Goal: Task Accomplishment & Management: Complete application form

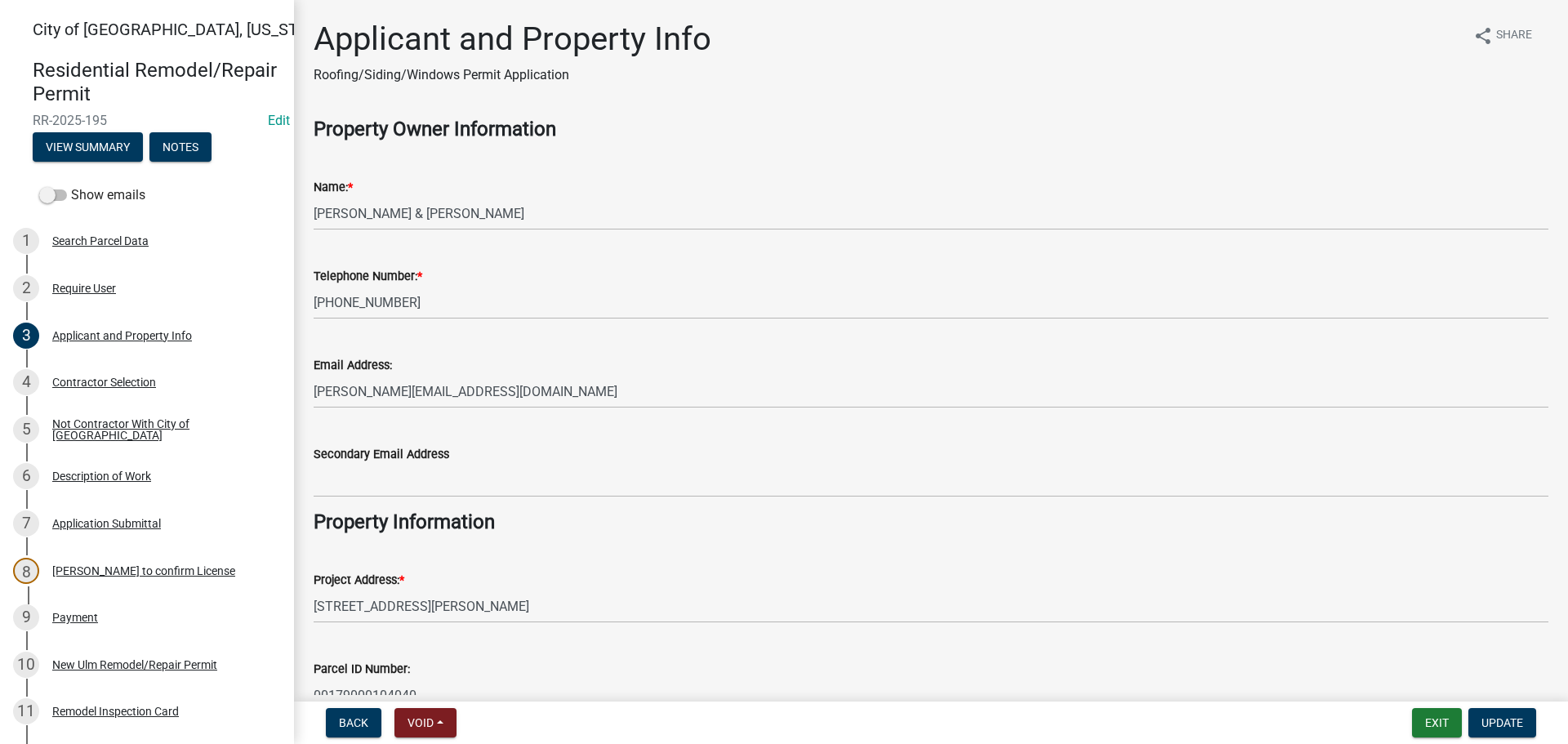
scroll to position [81, 0]
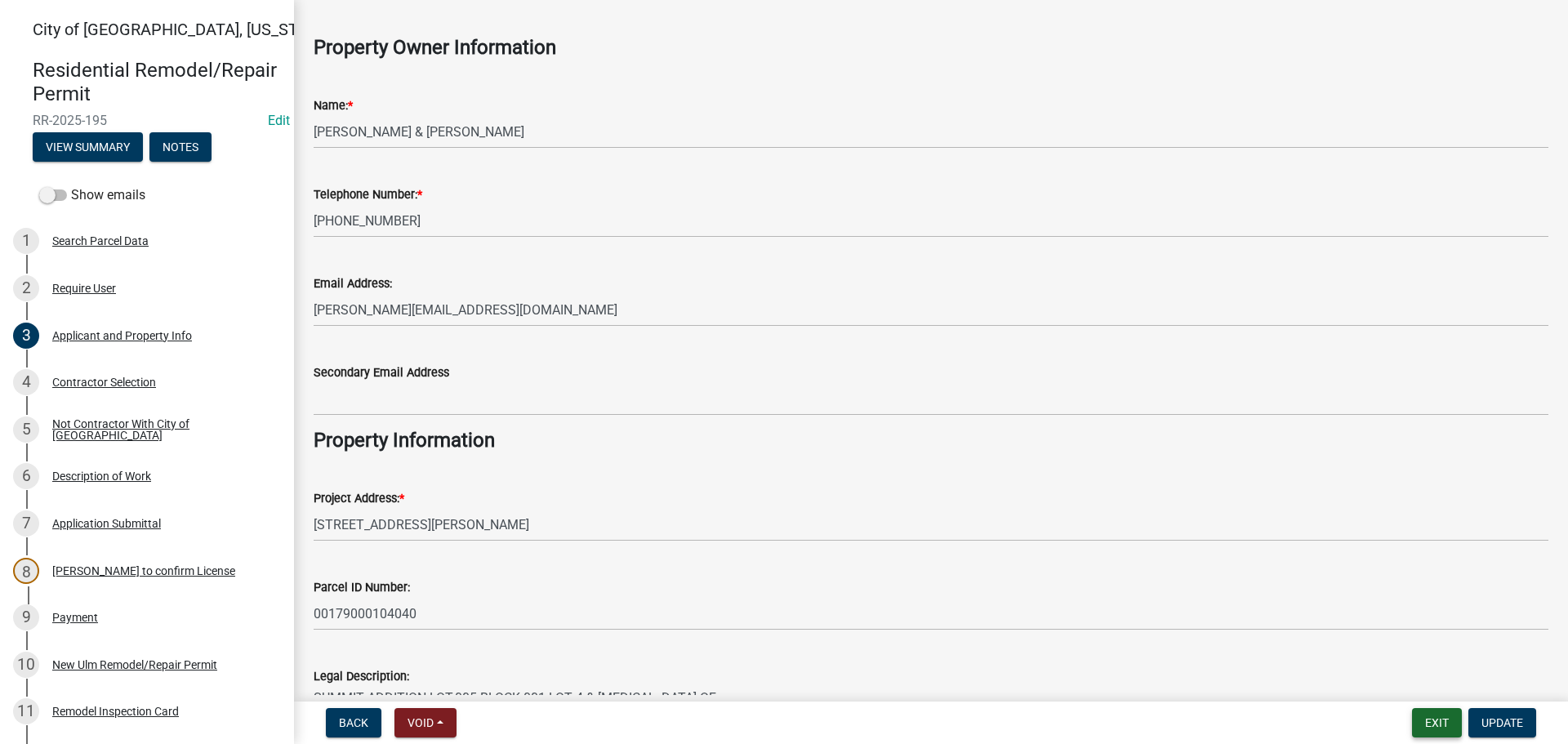
click at [1439, 728] on button "Exit" at bounding box center [1437, 723] width 50 height 29
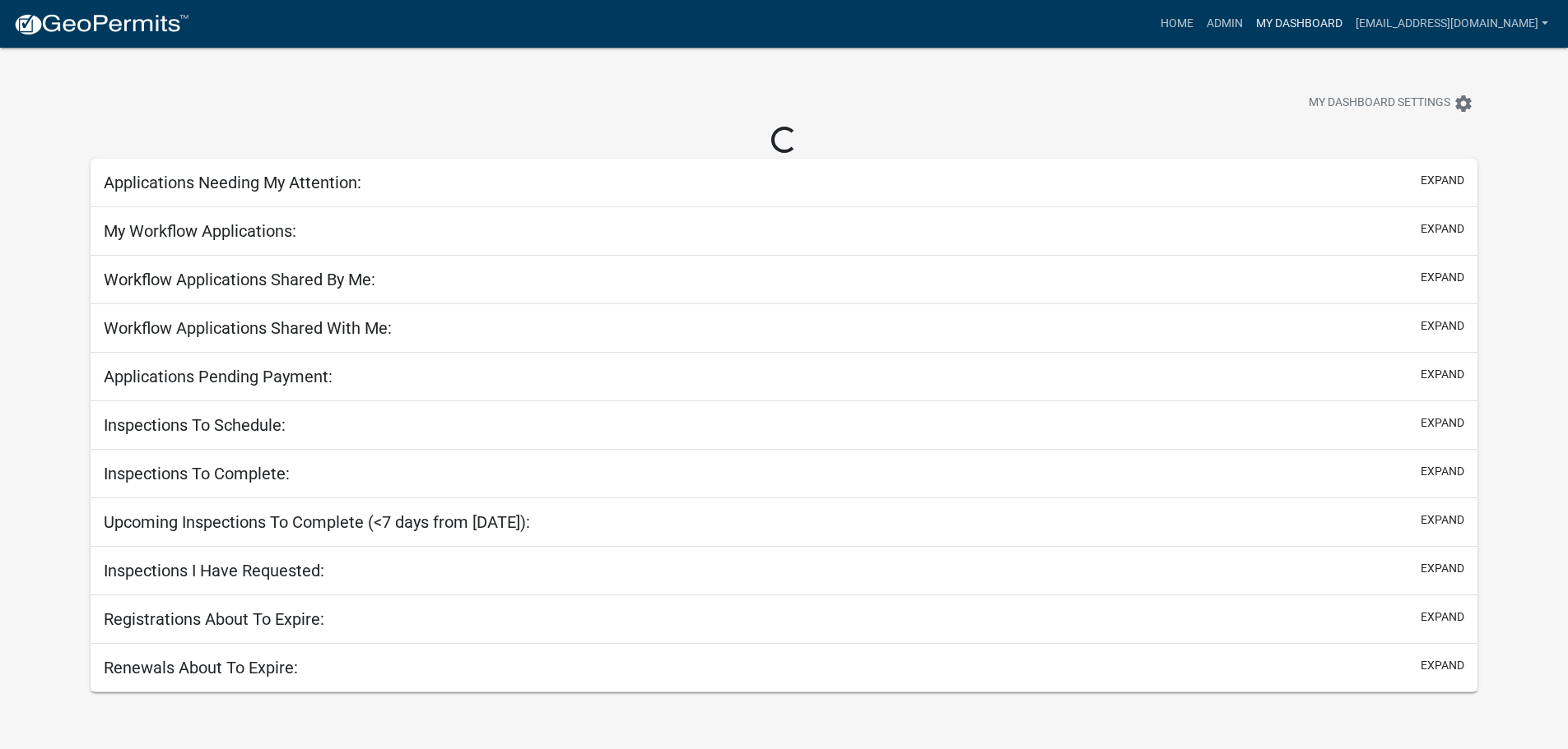
drag, startPoint x: 1301, startPoint y: 27, endPoint x: 1296, endPoint y: 33, distance: 7.8
click at [1301, 27] on link "My Dashboard" at bounding box center [1298, 24] width 100 height 32
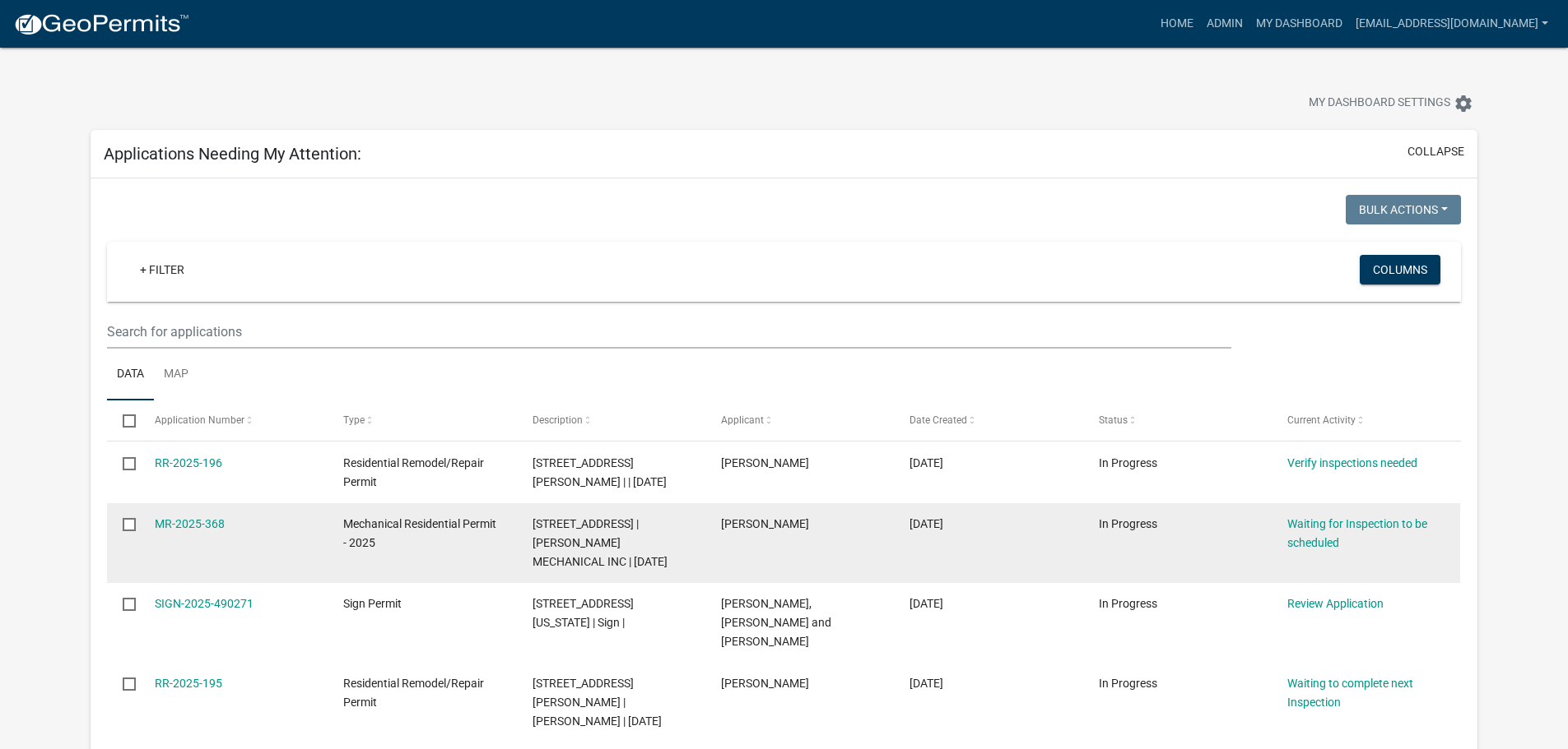
click at [174, 511] on datatable-body-cell "MR-2025-368" at bounding box center [233, 543] width 189 height 80
click at [176, 514] on datatable-body-cell "MR-2025-368" at bounding box center [233, 543] width 189 height 80
click at [184, 521] on link "MR-2025-368" at bounding box center [190, 523] width 70 height 13
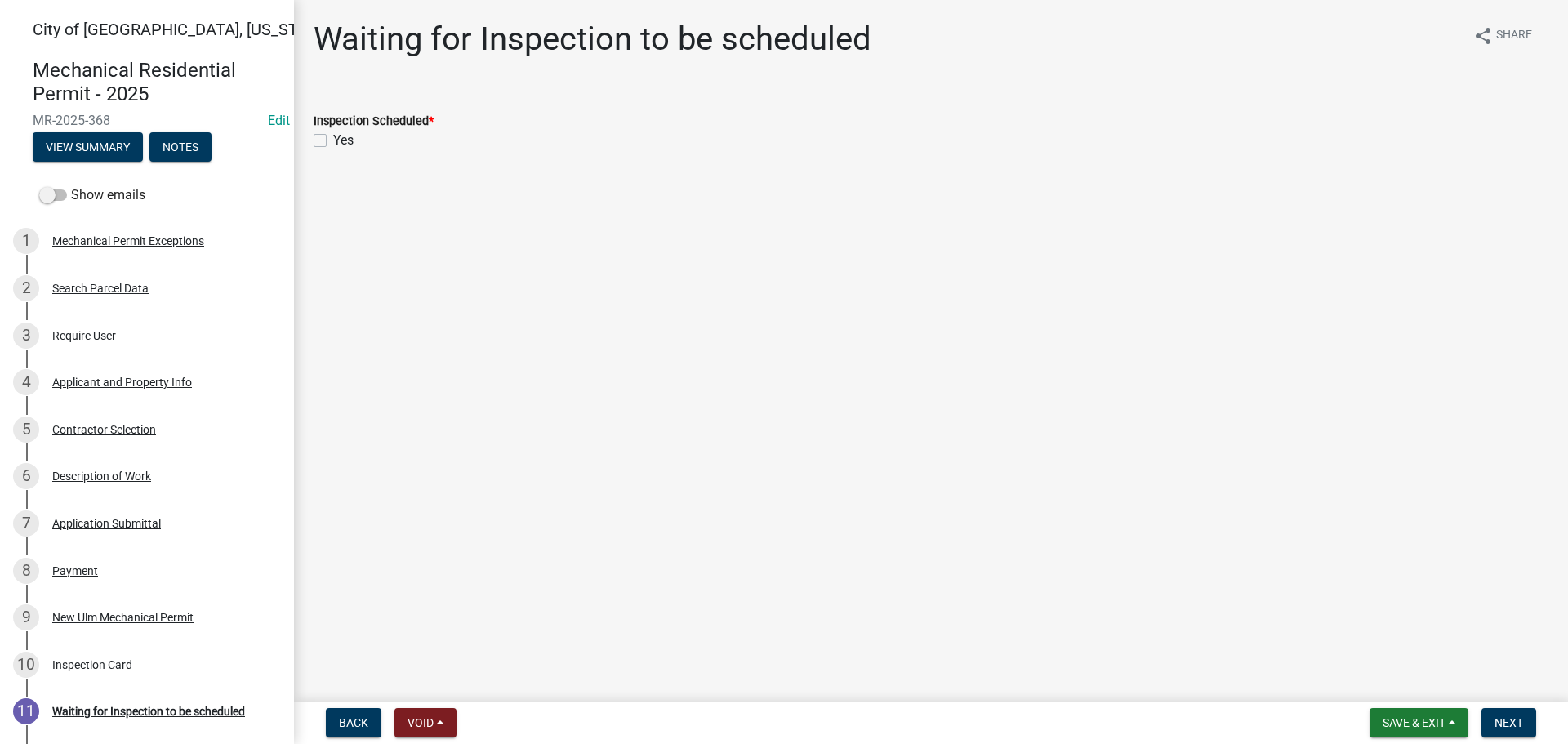
click at [326, 138] on div "Yes" at bounding box center [931, 140] width 1235 height 20
click at [333, 143] on label "Yes" at bounding box center [343, 140] width 21 height 20
click at [333, 141] on input "Yes" at bounding box center [338, 135] width 11 height 11
checkbox input "true"
click at [1504, 723] on span "Next" at bounding box center [1508, 722] width 28 height 13
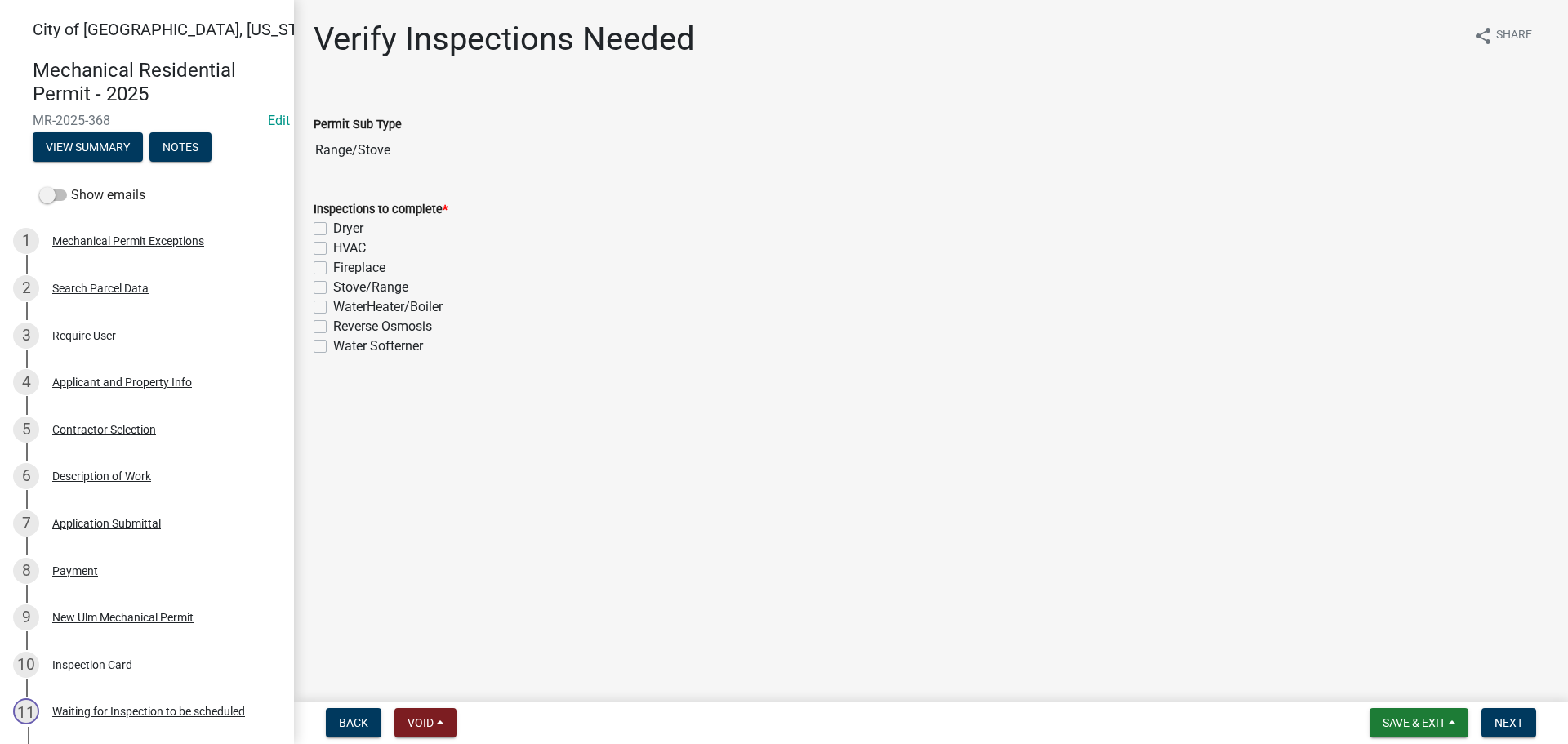
click at [326, 287] on div "Stove/Range" at bounding box center [931, 287] width 1235 height 20
click at [333, 287] on label "Stove/Range" at bounding box center [370, 287] width 75 height 20
click at [333, 287] on input "Stove/Range" at bounding box center [338, 282] width 11 height 11
checkbox input "true"
checkbox input "false"
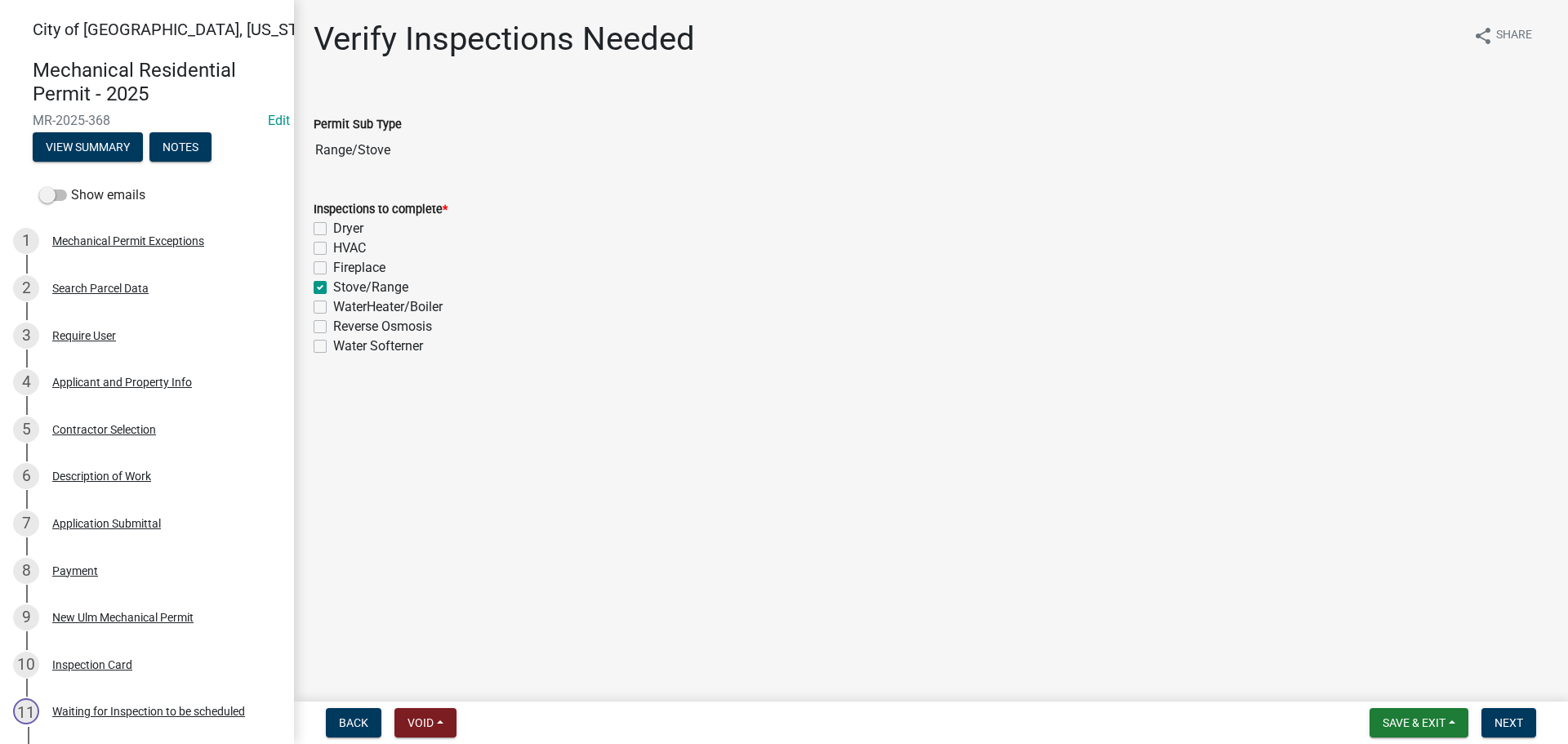
checkbox input "false"
checkbox input "true"
checkbox input "false"
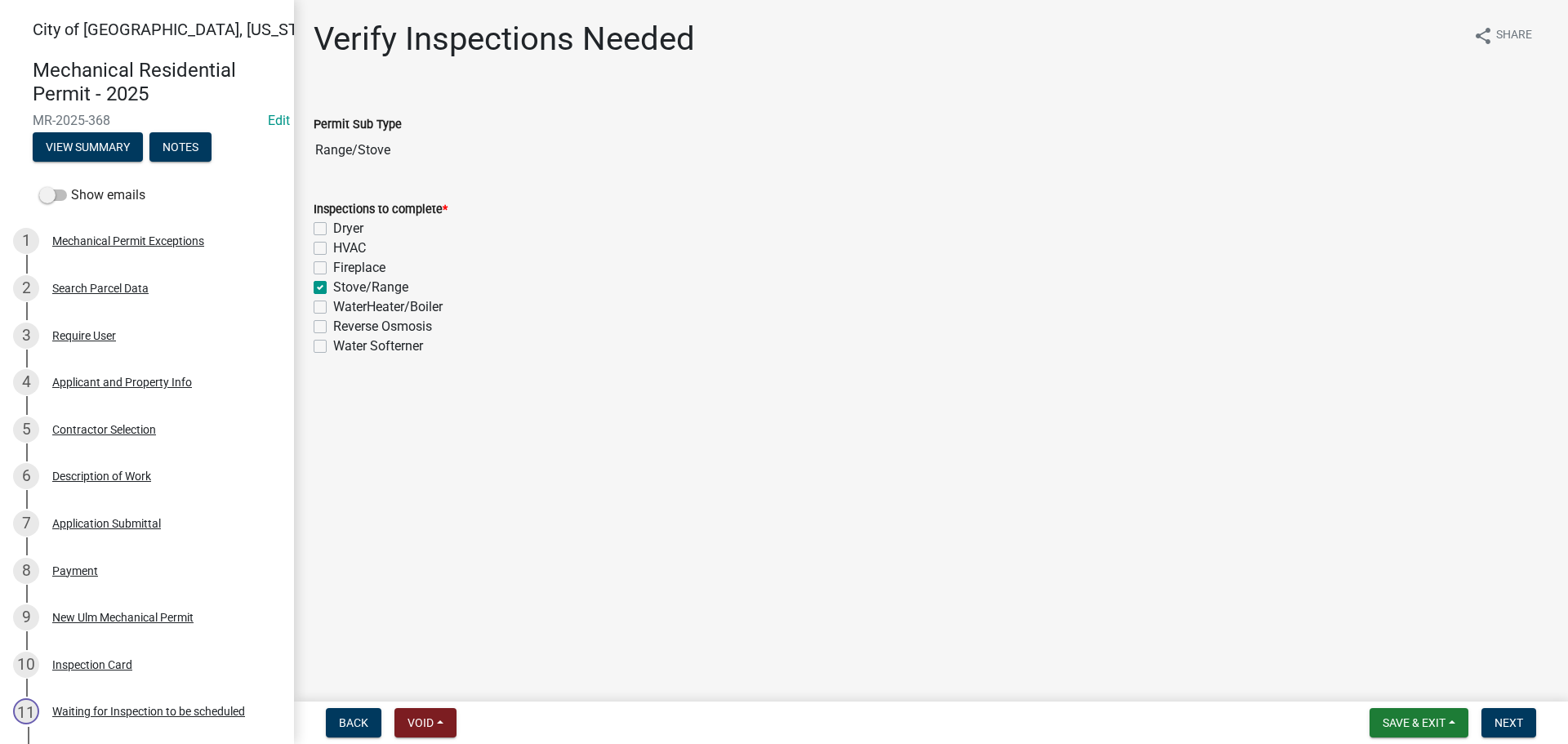
checkbox input "false"
click at [1497, 723] on span "Next" at bounding box center [1508, 722] width 28 height 13
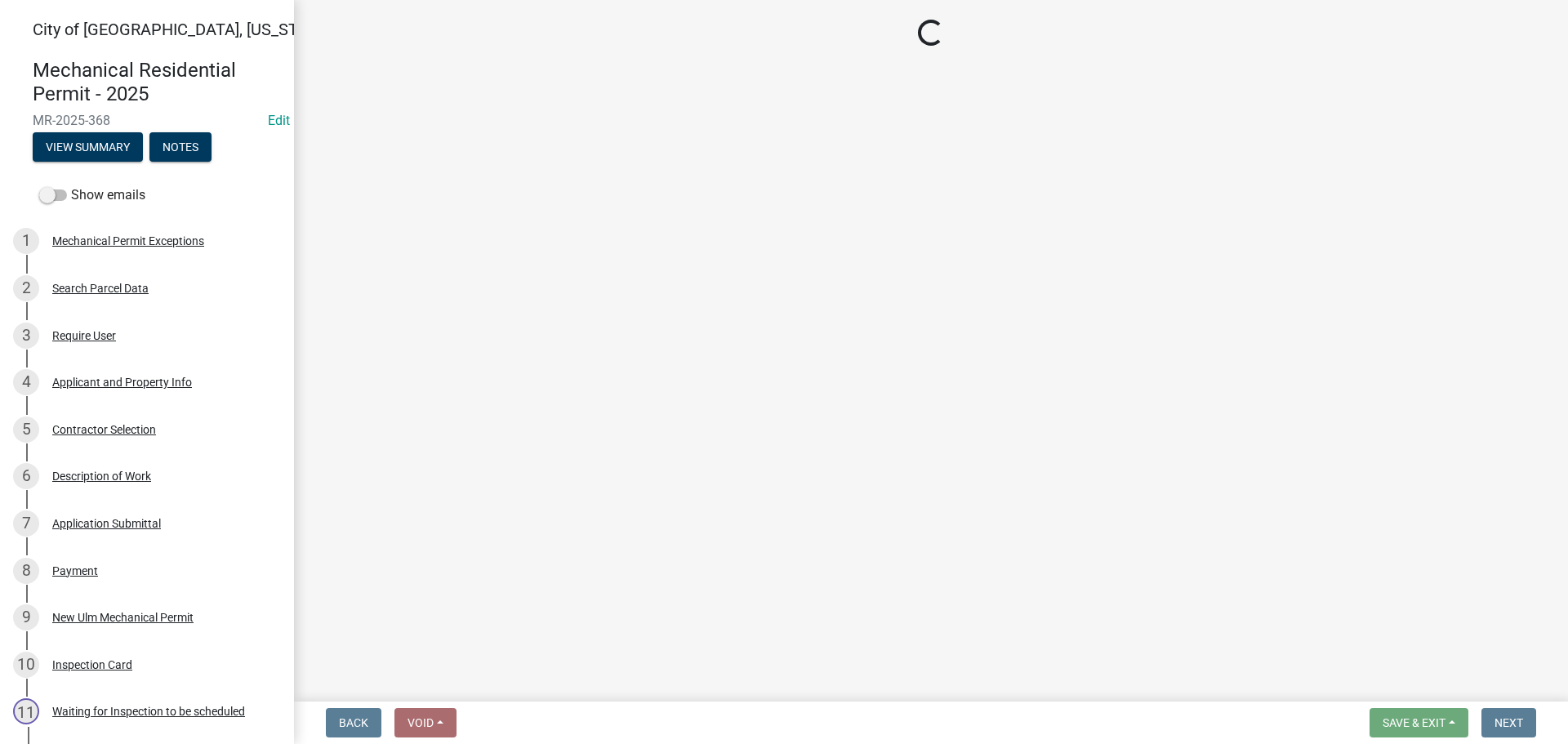
select select "805d55ac-e238-4e04-8f8e-acc067f36c3e"
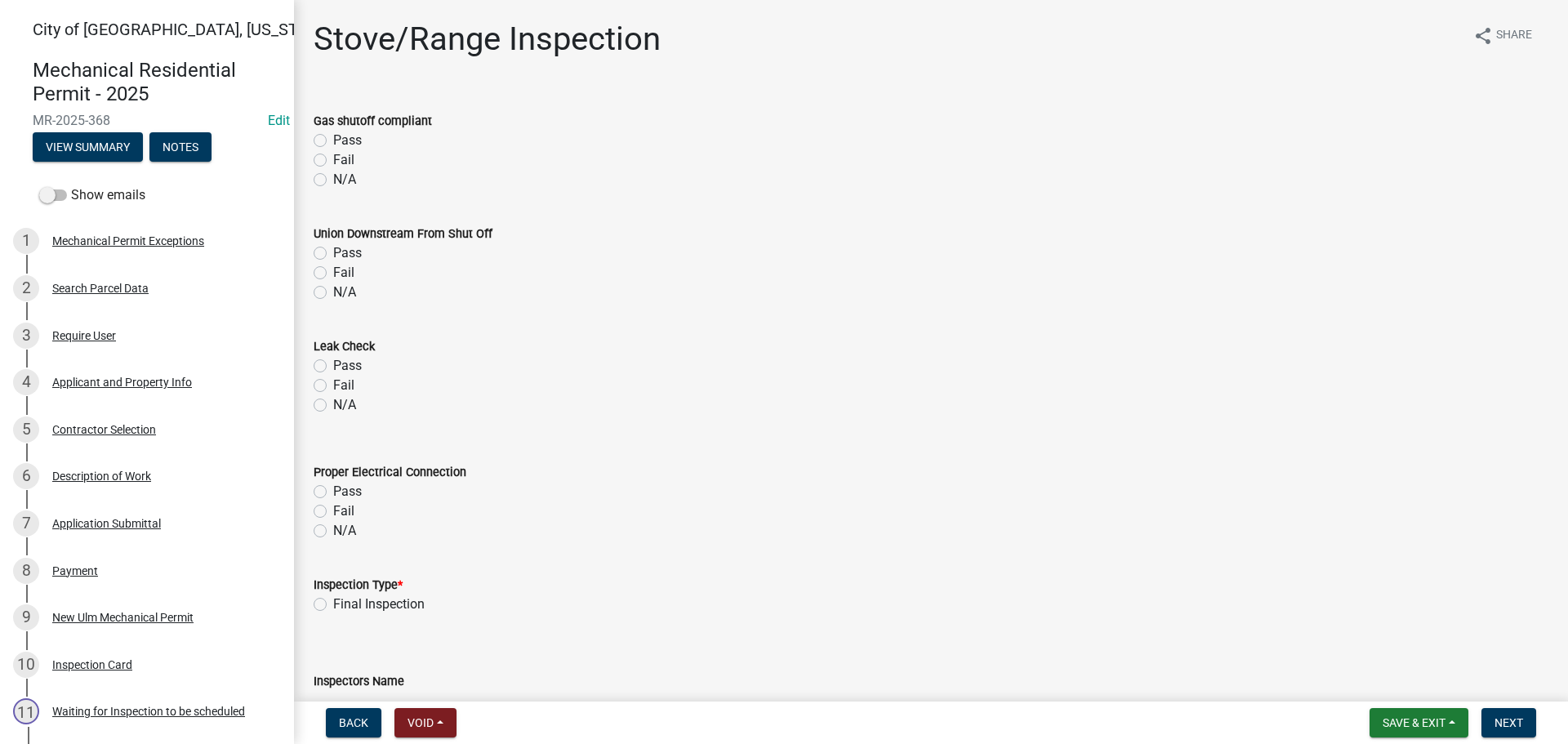
click at [333, 601] on label "Final Inspection" at bounding box center [378, 605] width 91 height 20
click at [333, 601] on input "Final Inspection" at bounding box center [338, 600] width 11 height 11
radio input "true"
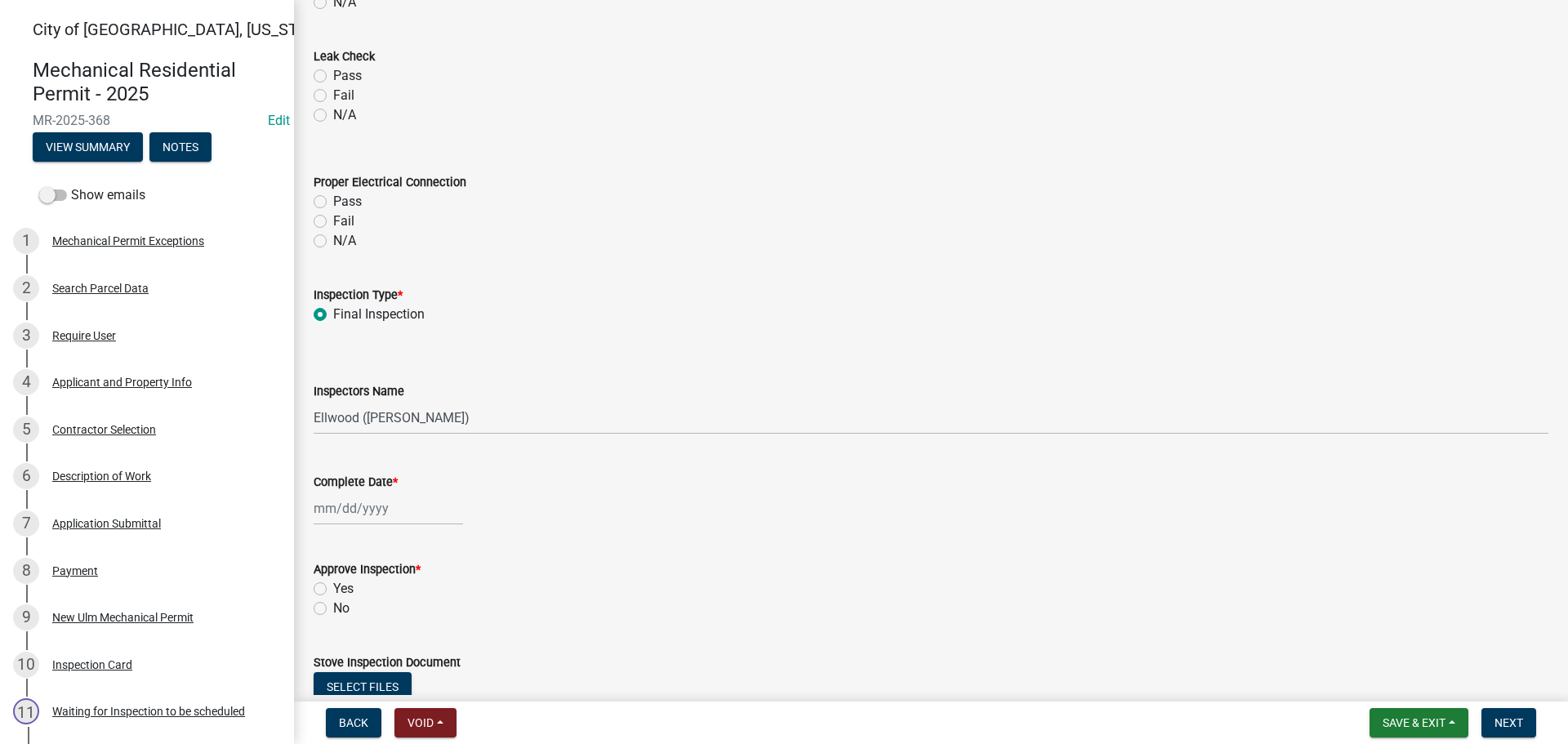
scroll to position [326, 0]
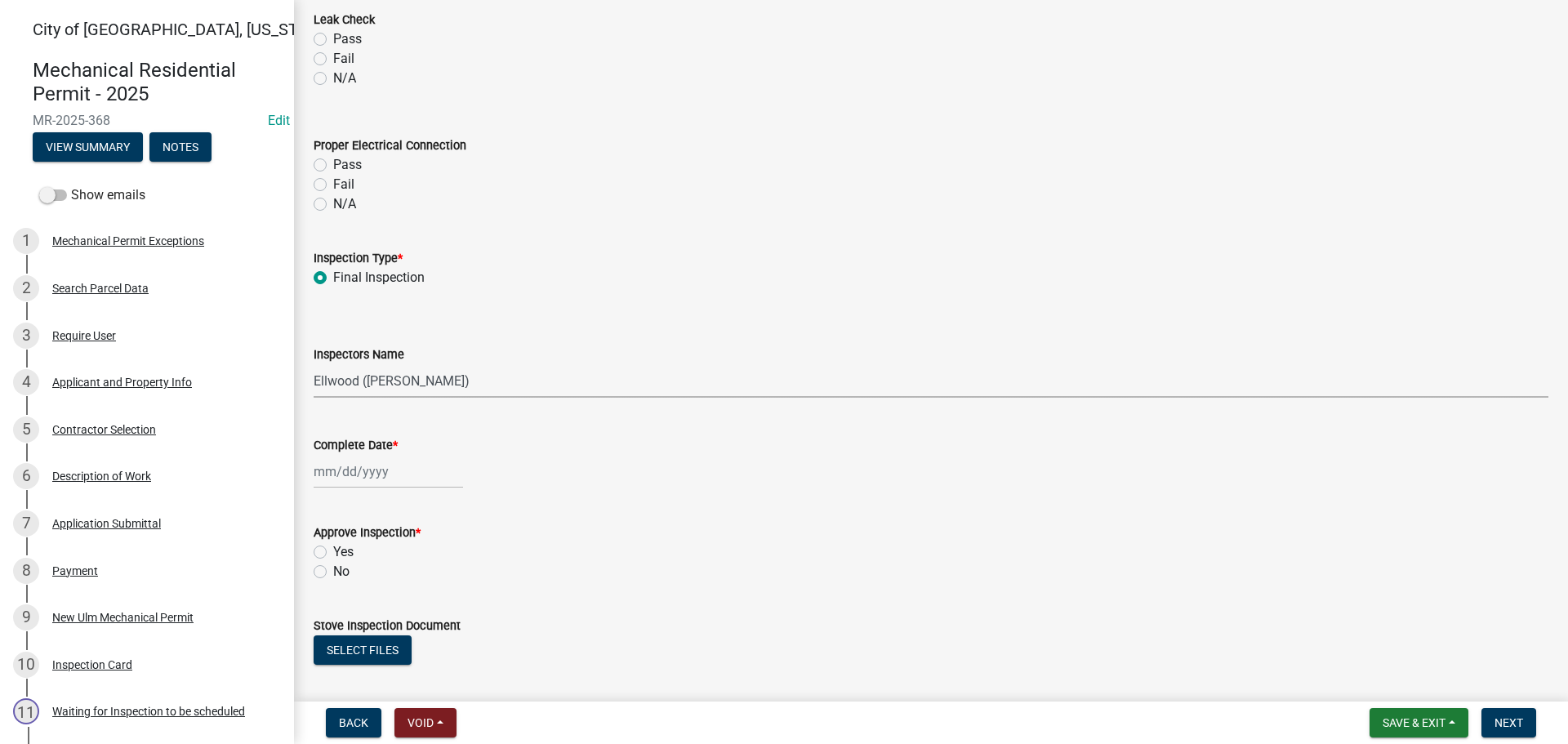
click at [342, 384] on select "Select Item... [PERSON_NAME] ([PERSON_NAME] - City of [GEOGRAPHIC_DATA]) [GEOGR…" at bounding box center [931, 381] width 1235 height 33
select select "cd72df13-1819-4c17-818e-bd68a66556fb"
click at [314, 365] on select "Select Item... [PERSON_NAME] ([PERSON_NAME] - City of [GEOGRAPHIC_DATA]) [GEOGR…" at bounding box center [931, 381] width 1235 height 33
click at [332, 468] on div at bounding box center [388, 471] width 150 height 33
select select "10"
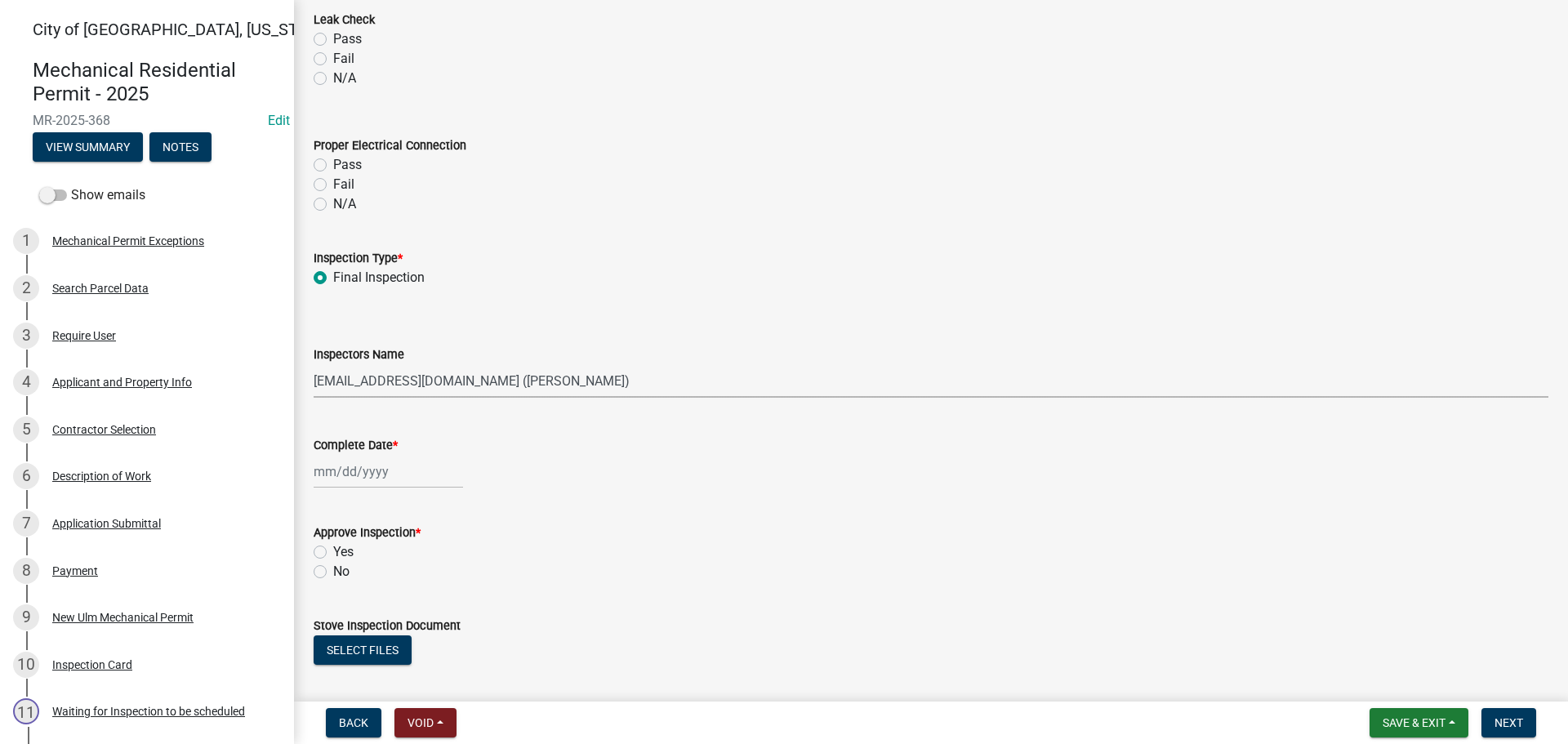
select select "2025"
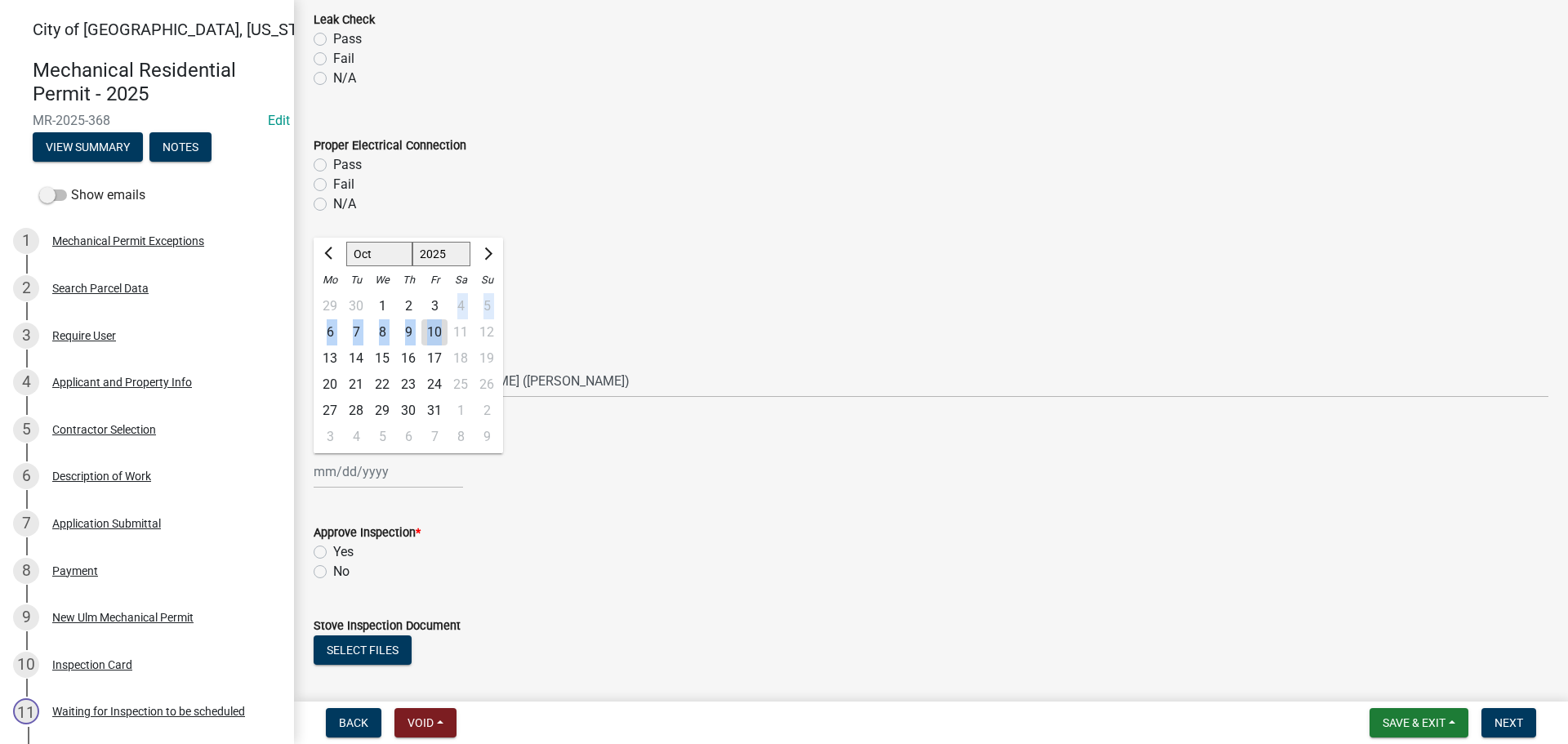
click at [439, 320] on ngb-datepicker-month "Mo Tu We Th Fr Sa Su 29 30 1 2 3 4 5 6 7 8 9 10 11 12 13 14 15 16 17 18 19 20 2…" at bounding box center [408, 361] width 189 height 186
click at [434, 336] on div "10" at bounding box center [434, 332] width 26 height 26
type input "[DATE]"
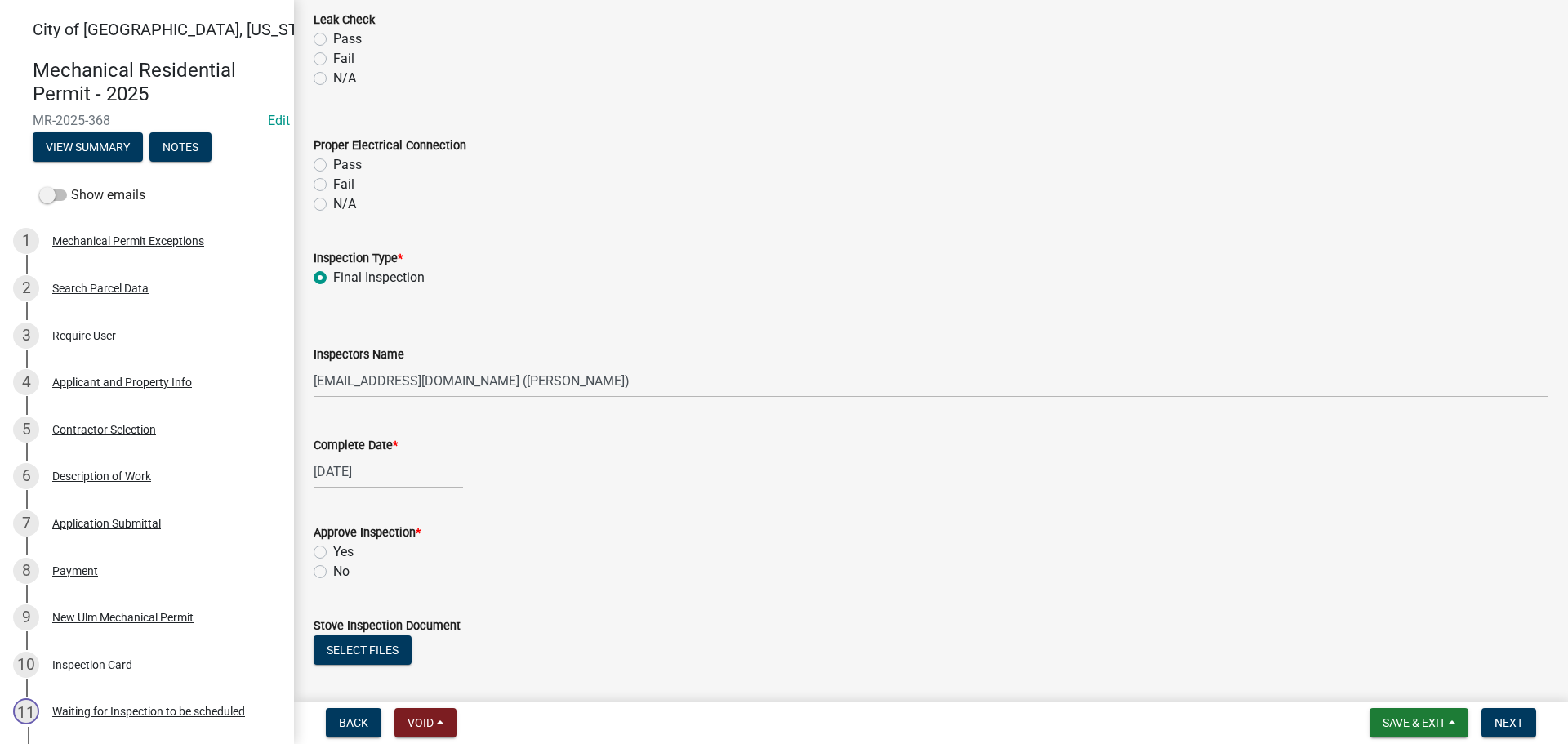
click at [333, 547] on label "Yes" at bounding box center [343, 552] width 21 height 20
click at [333, 547] on input "Yes" at bounding box center [338, 547] width 11 height 11
radio input "true"
click at [1510, 717] on span "Next" at bounding box center [1508, 722] width 28 height 13
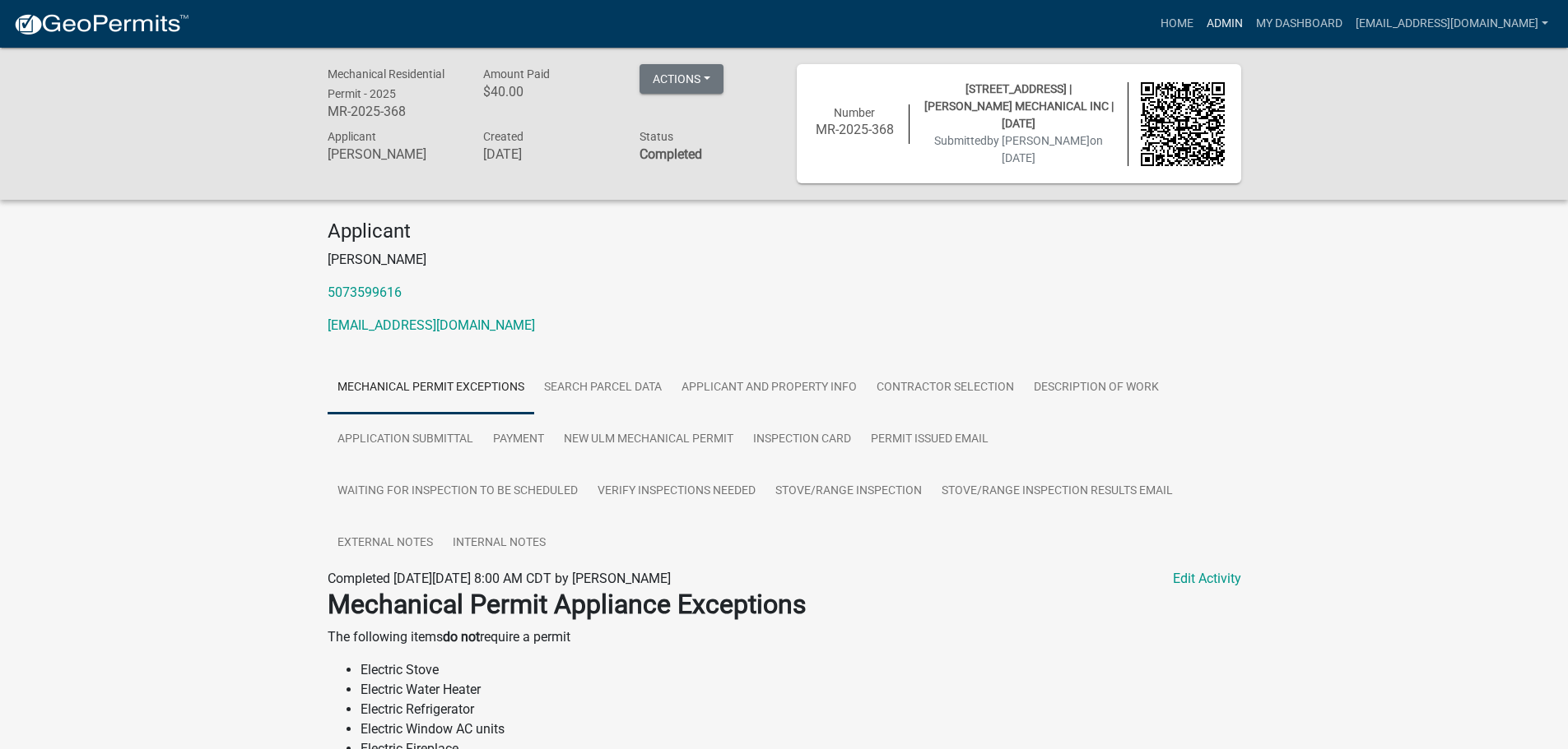
click at [1249, 15] on link "Admin" at bounding box center [1224, 24] width 49 height 32
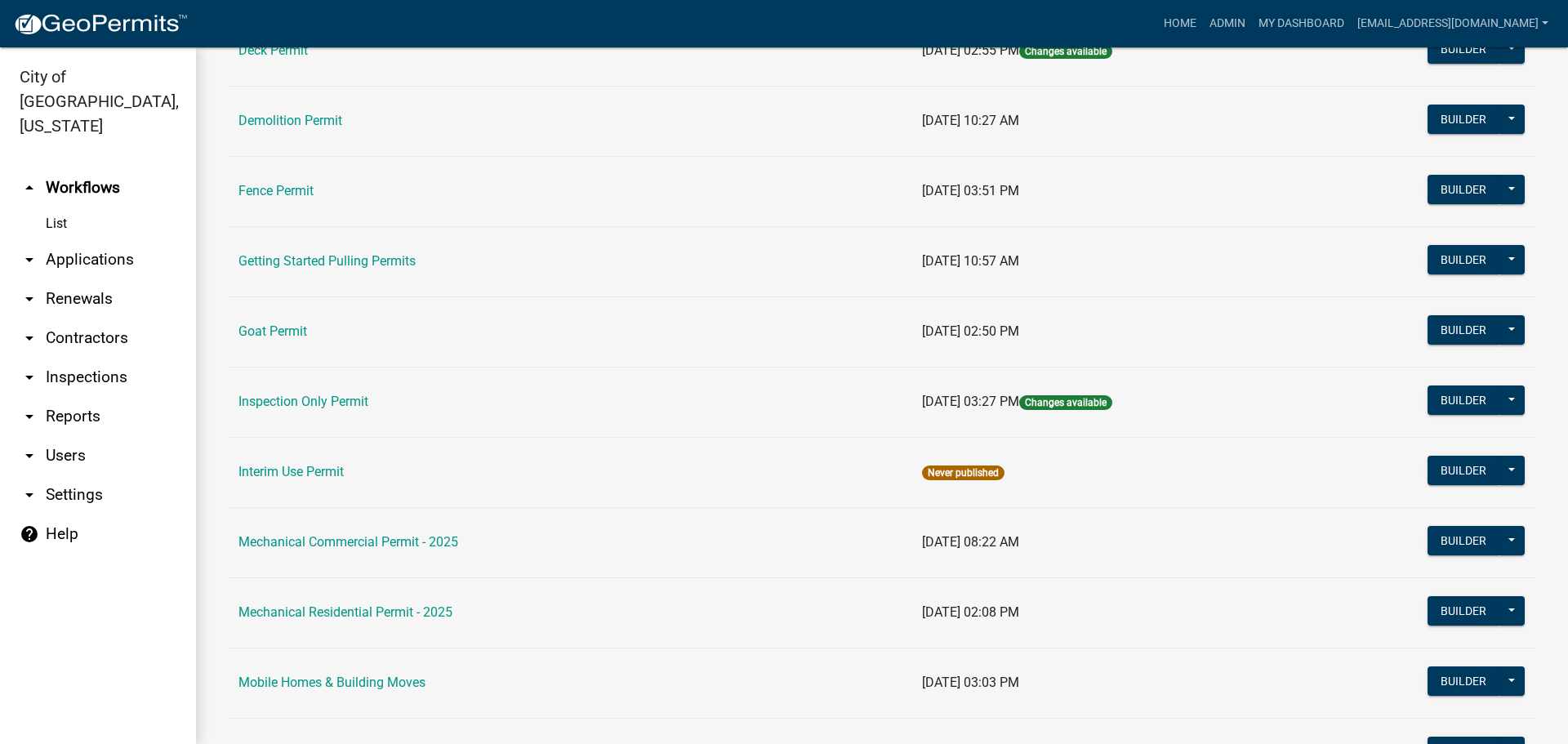
scroll to position [735, 0]
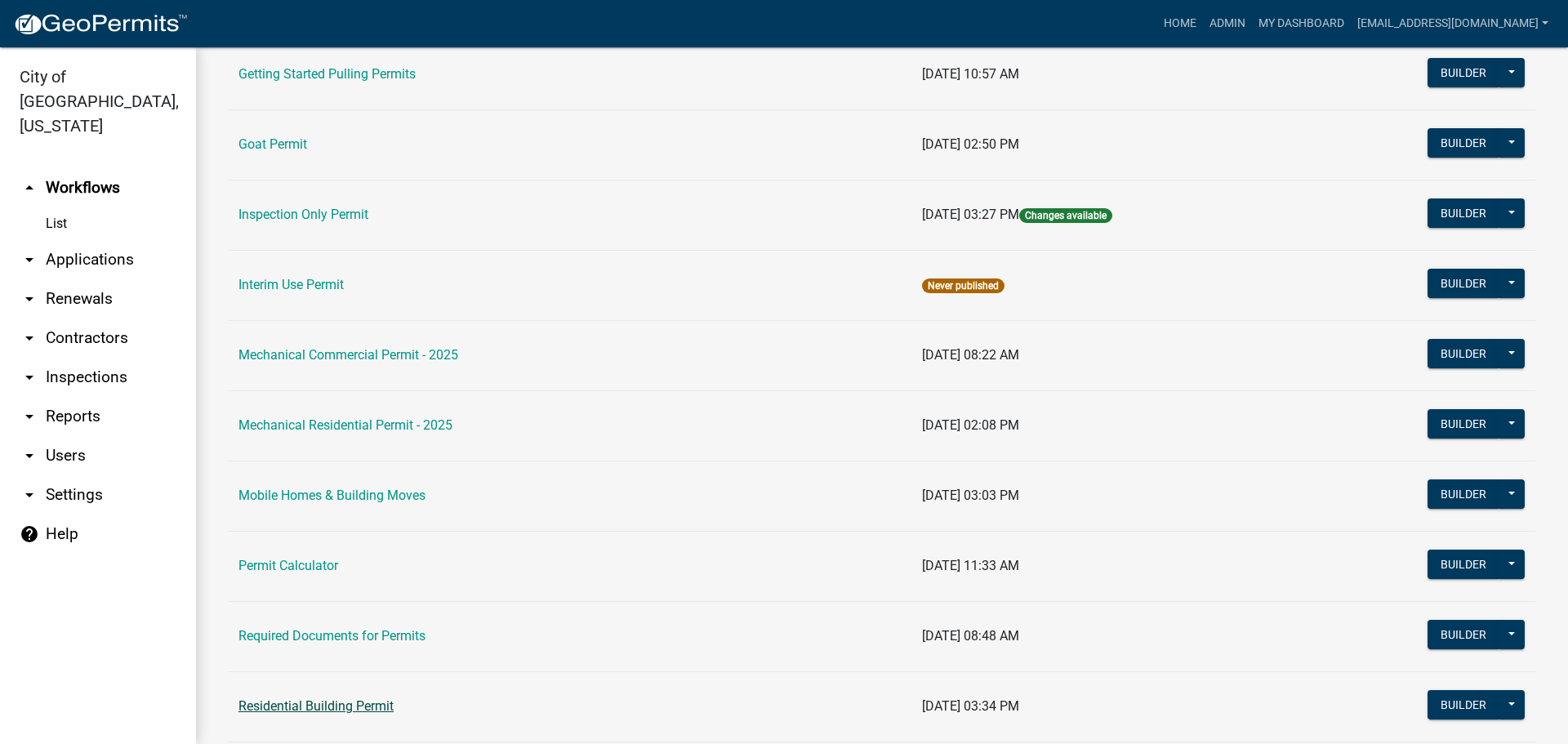
click at [316, 704] on link "Residential Building Permit" at bounding box center [316, 707] width 155 height 16
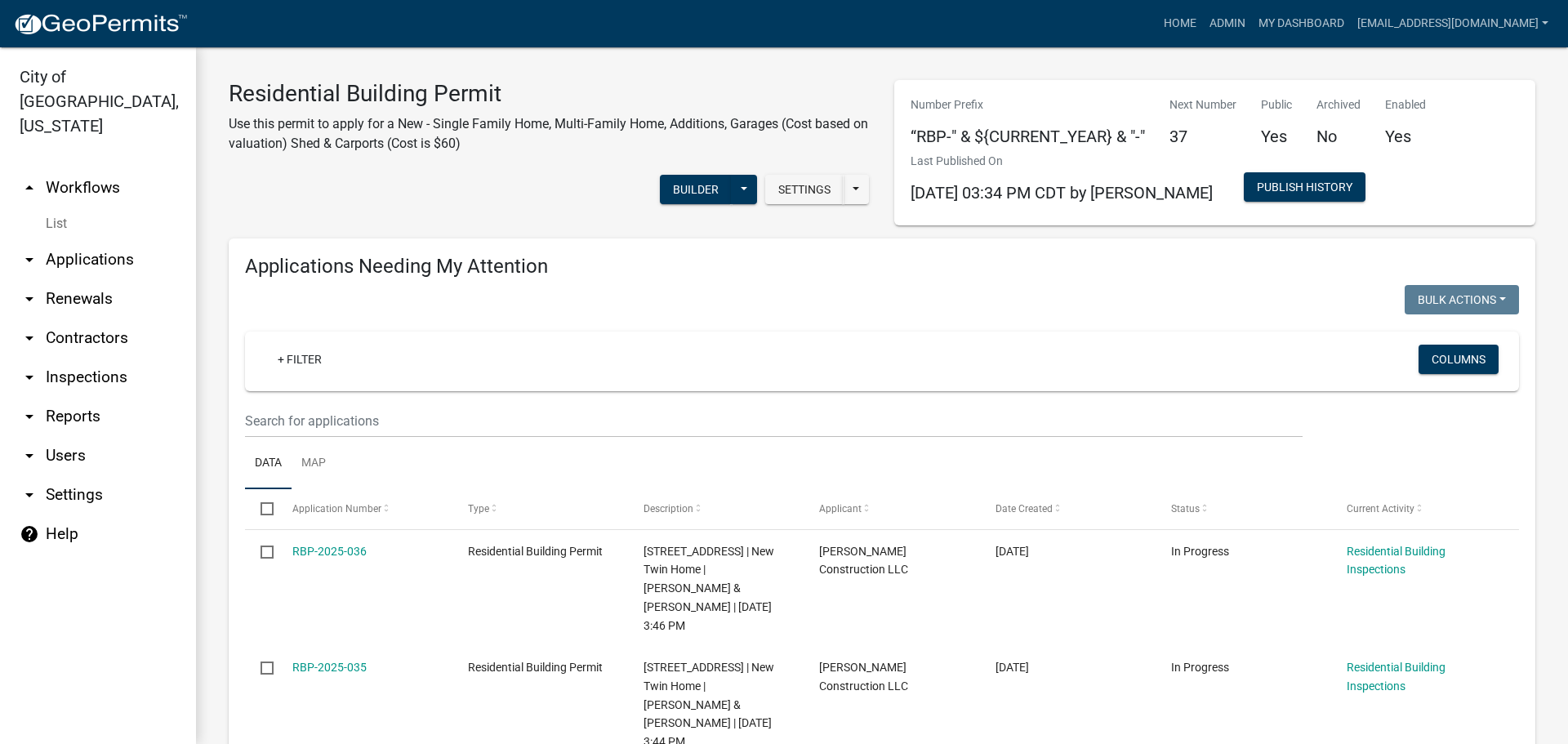
click at [88, 170] on link "arrow_drop_up Workflows" at bounding box center [98, 188] width 196 height 39
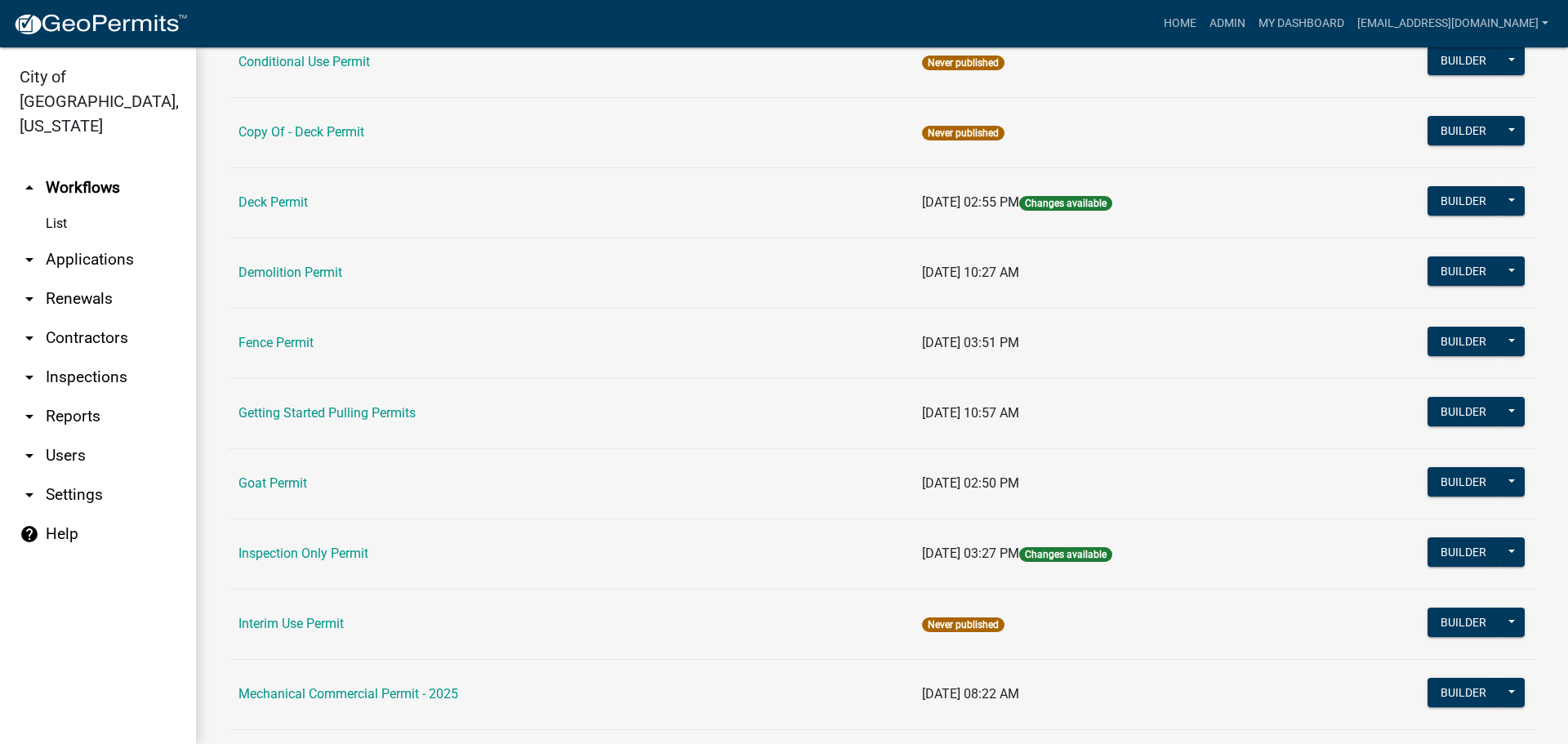
scroll to position [409, 0]
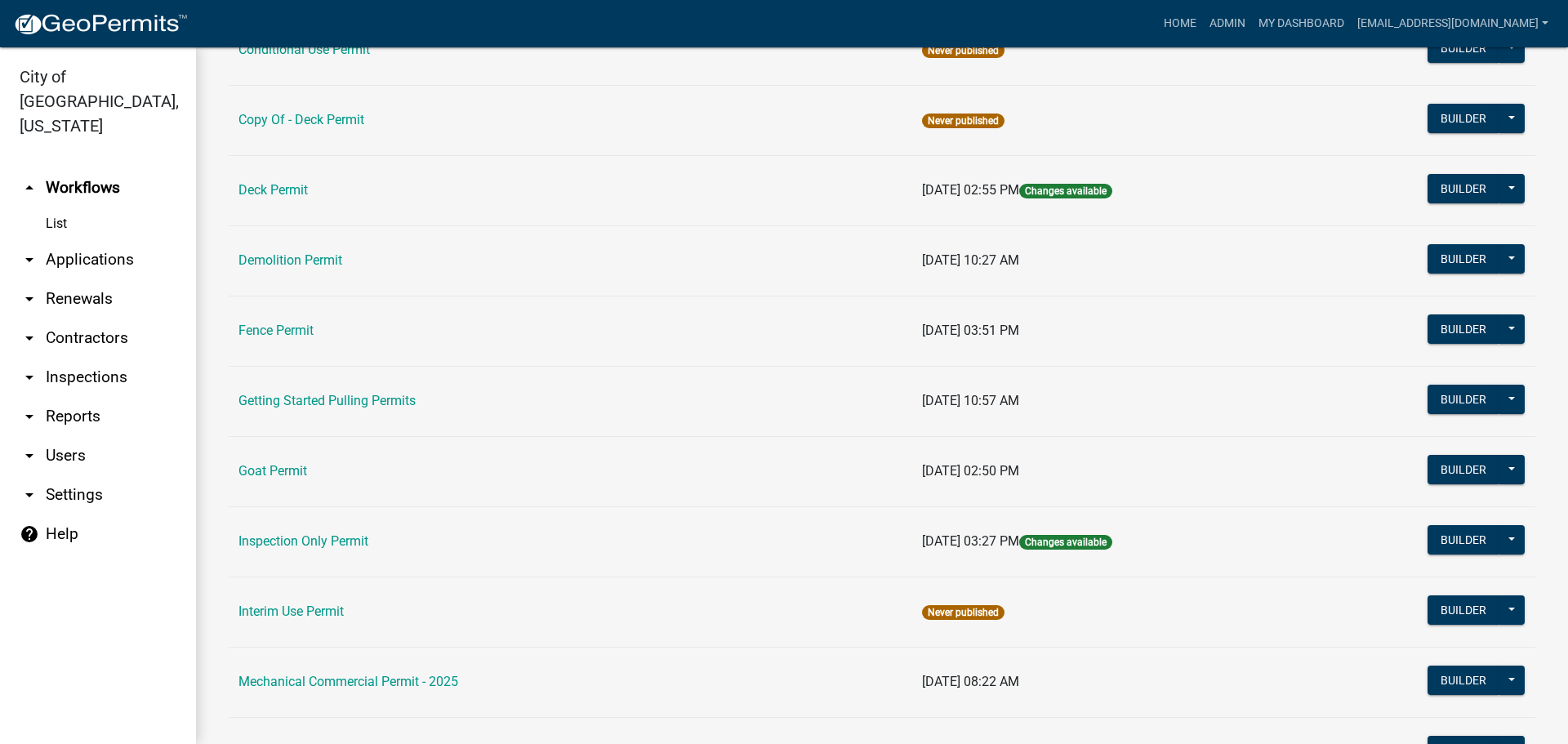
click at [51, 240] on link "arrow_drop_down Applications" at bounding box center [98, 260] width 196 height 39
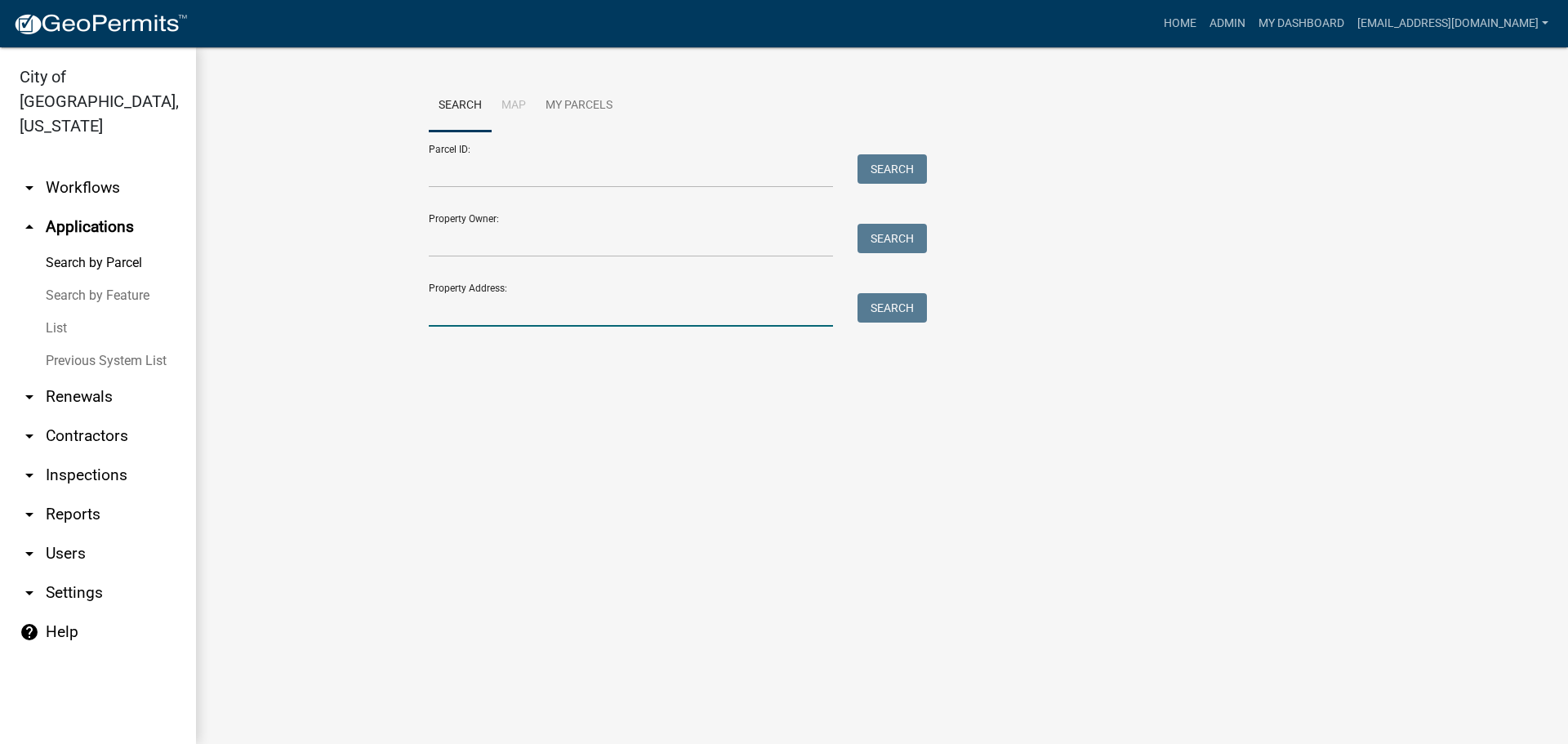
click at [475, 326] on input "Property Address:" at bounding box center [631, 310] width 405 height 33
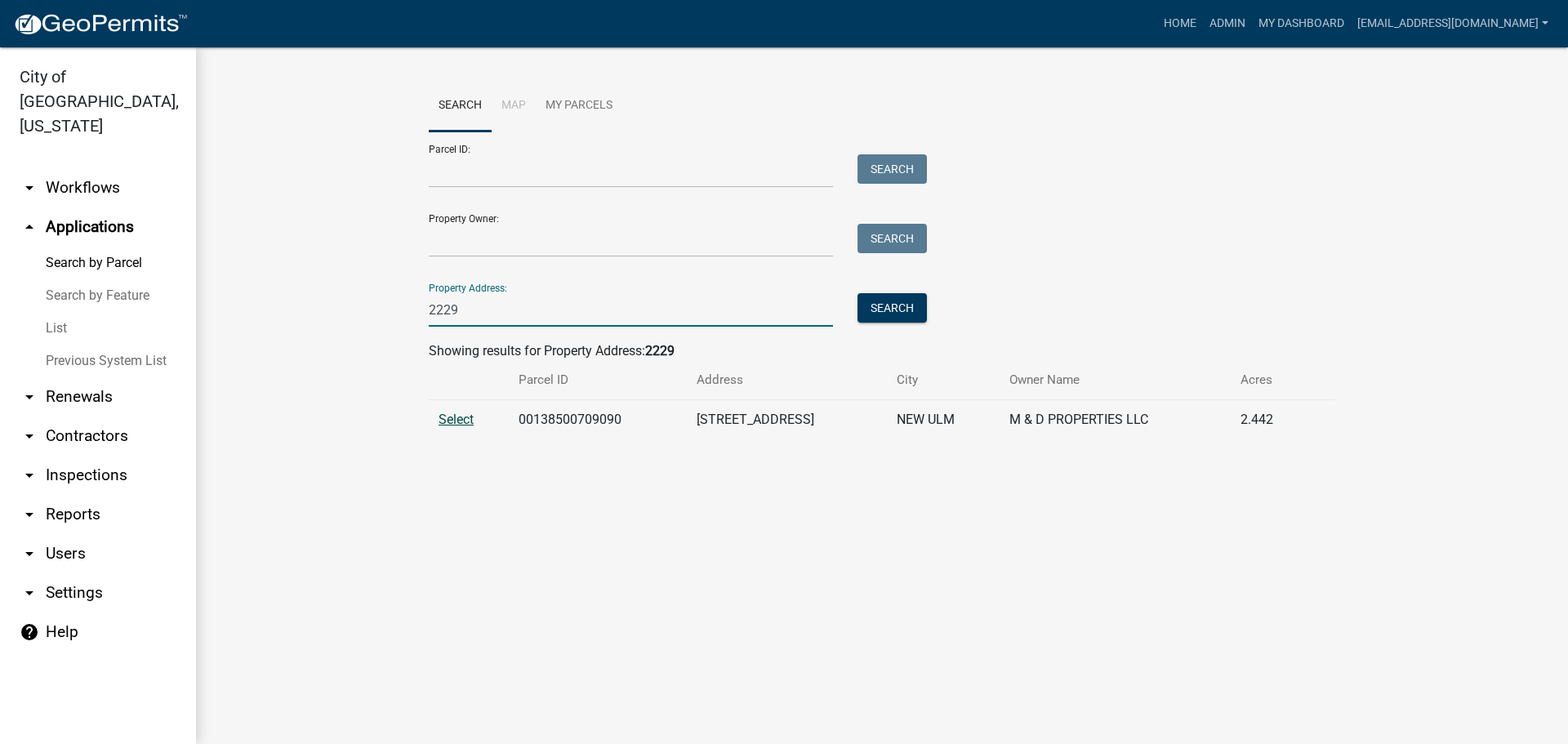
type input "2229"
click at [455, 424] on span "Select" at bounding box center [457, 420] width 35 height 16
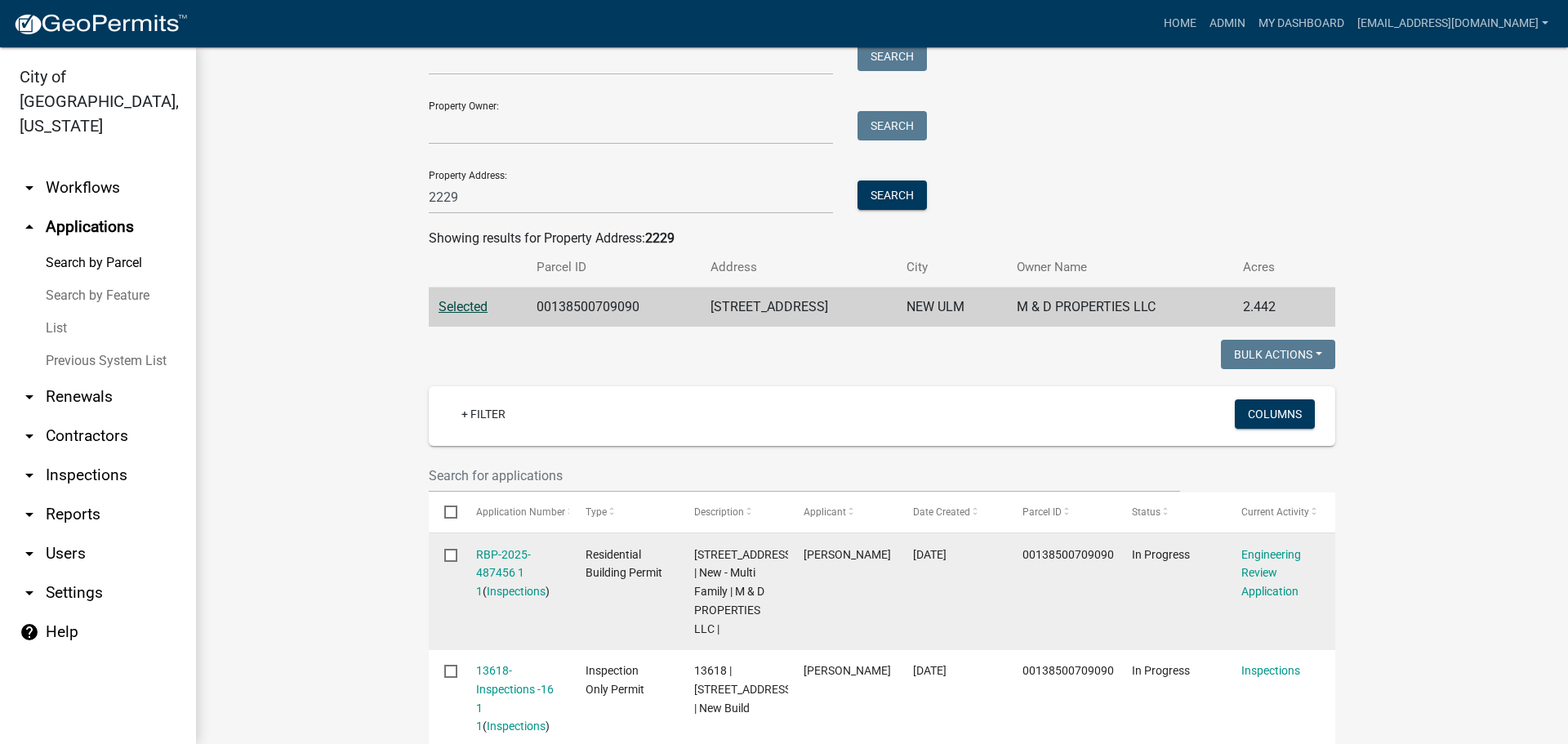
scroll to position [164, 0]
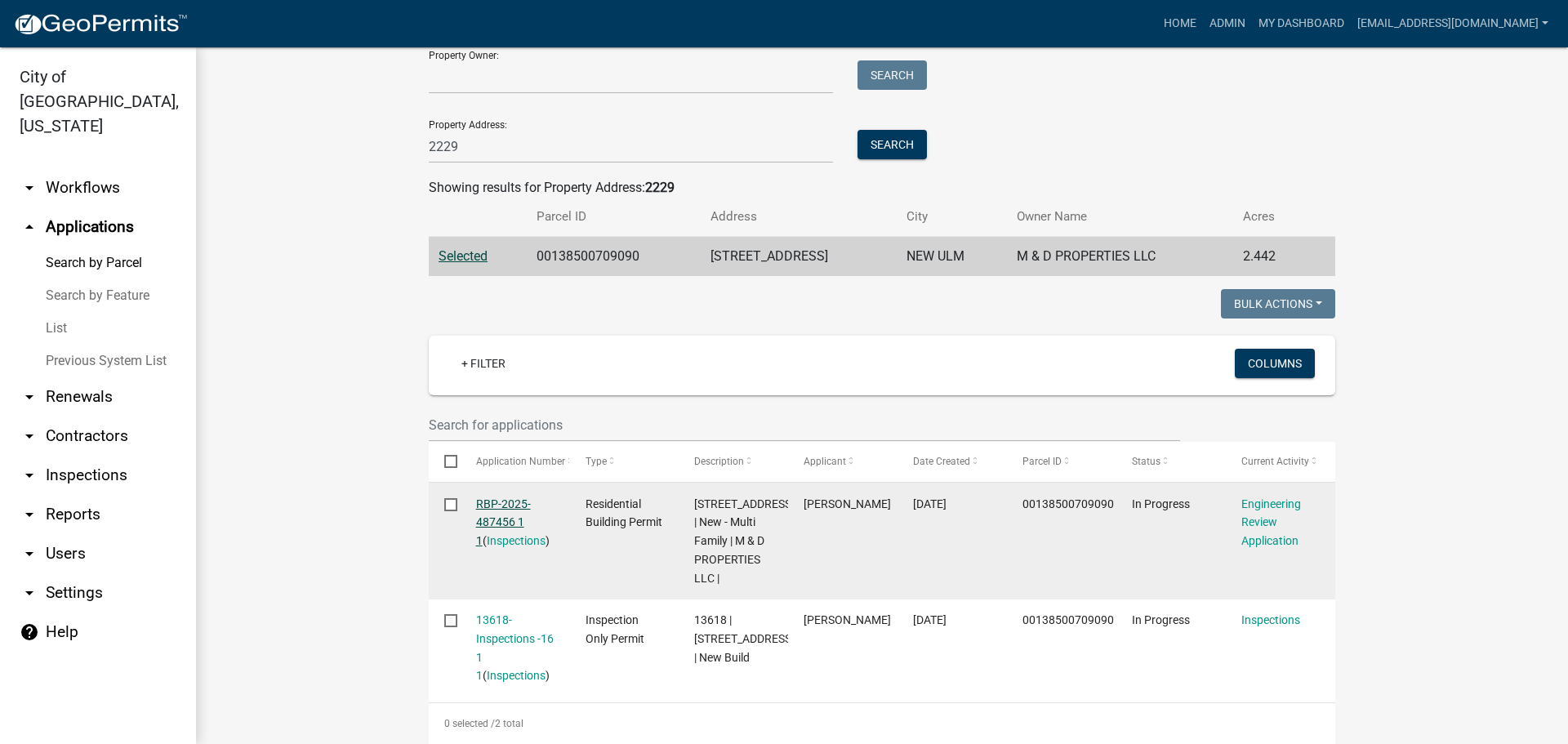
click at [508, 505] on link "RBP-2025-487456 1 1" at bounding box center [504, 523] width 55 height 51
